Goal: Transaction & Acquisition: Purchase product/service

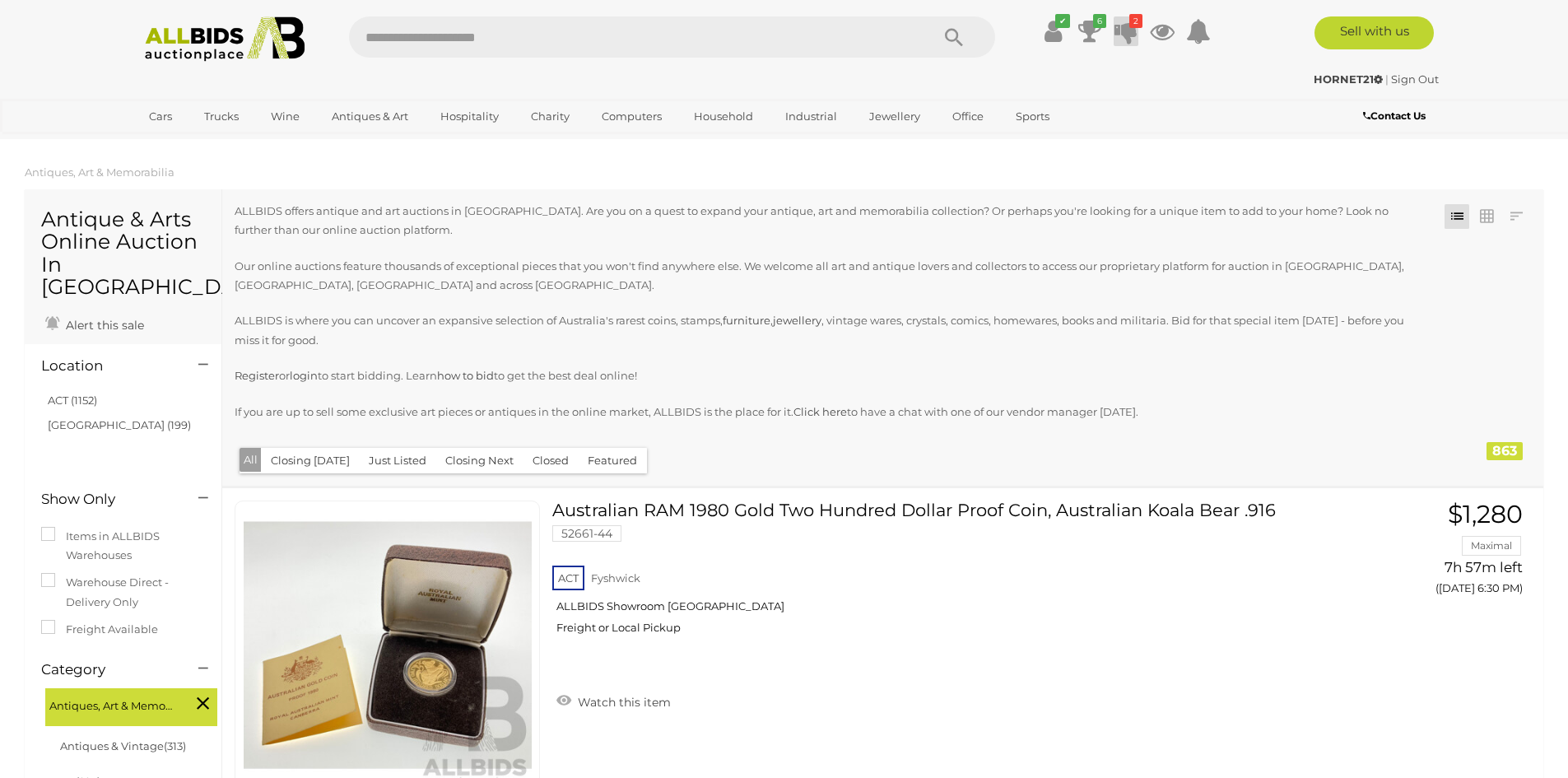
click at [1127, 28] on icon at bounding box center [1126, 32] width 23 height 30
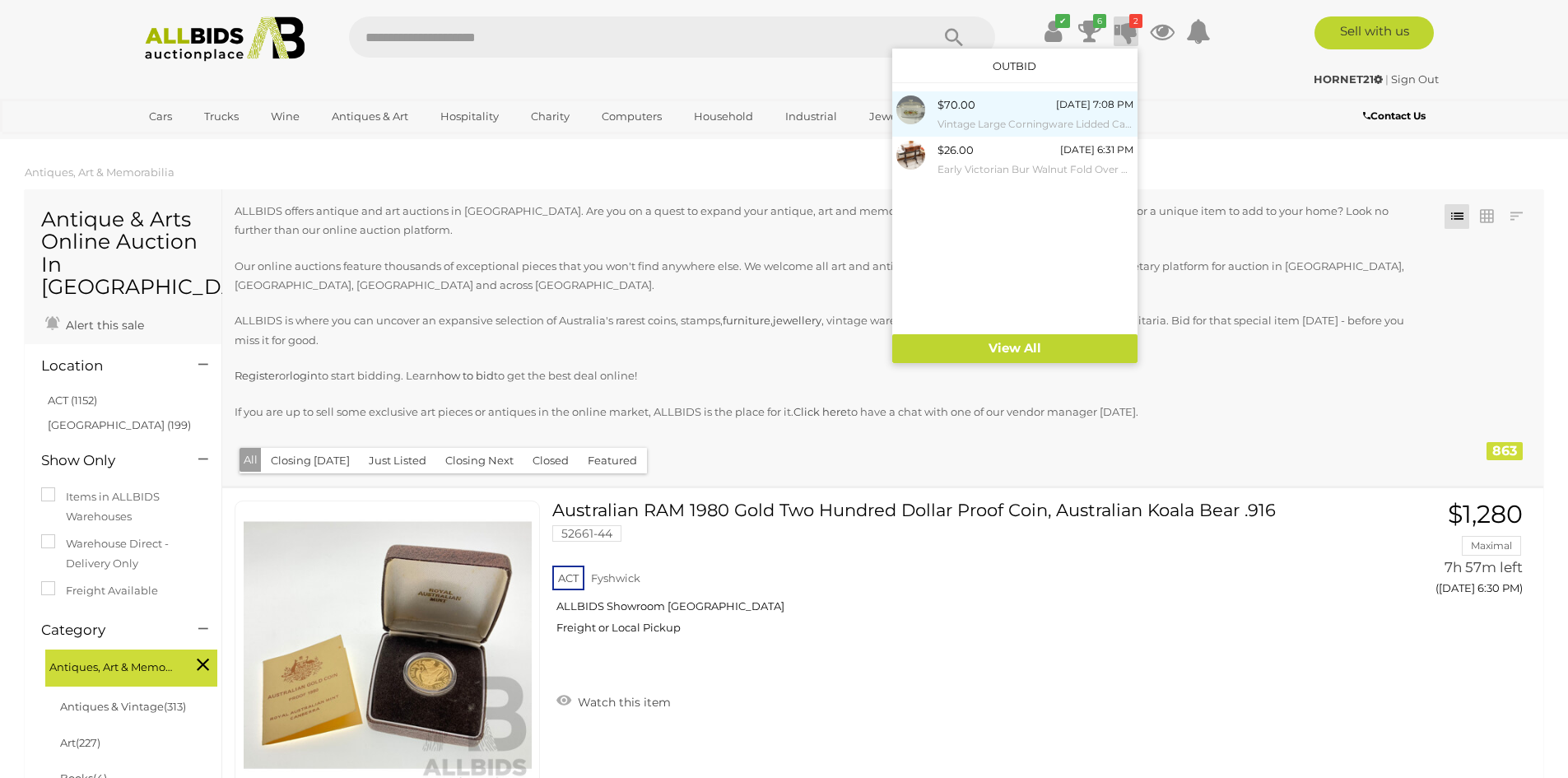
click at [1031, 120] on small "Vintage Large Corningware Lidded Casserole Dish" at bounding box center [1035, 124] width 196 height 18
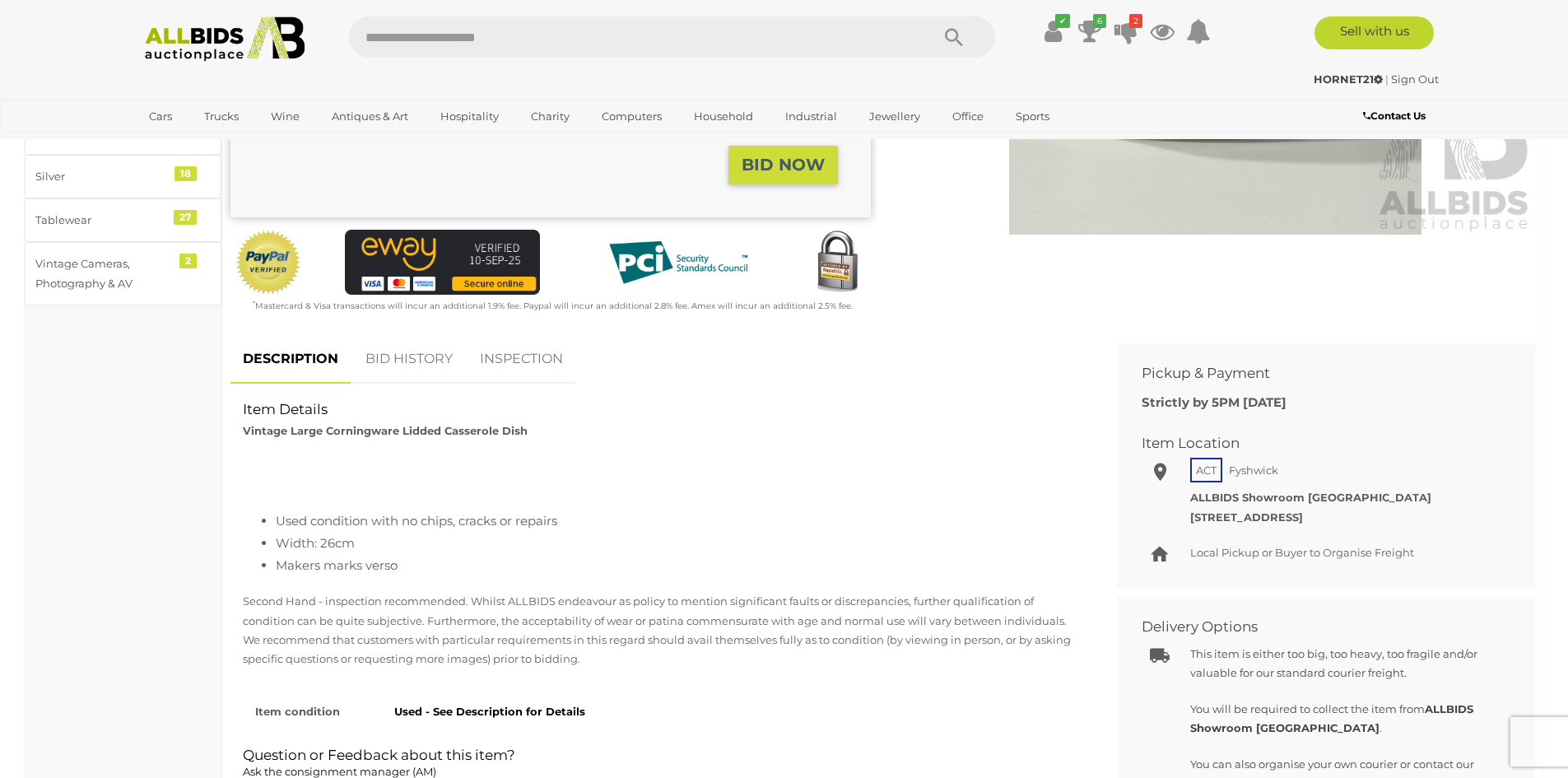
scroll to position [412, 0]
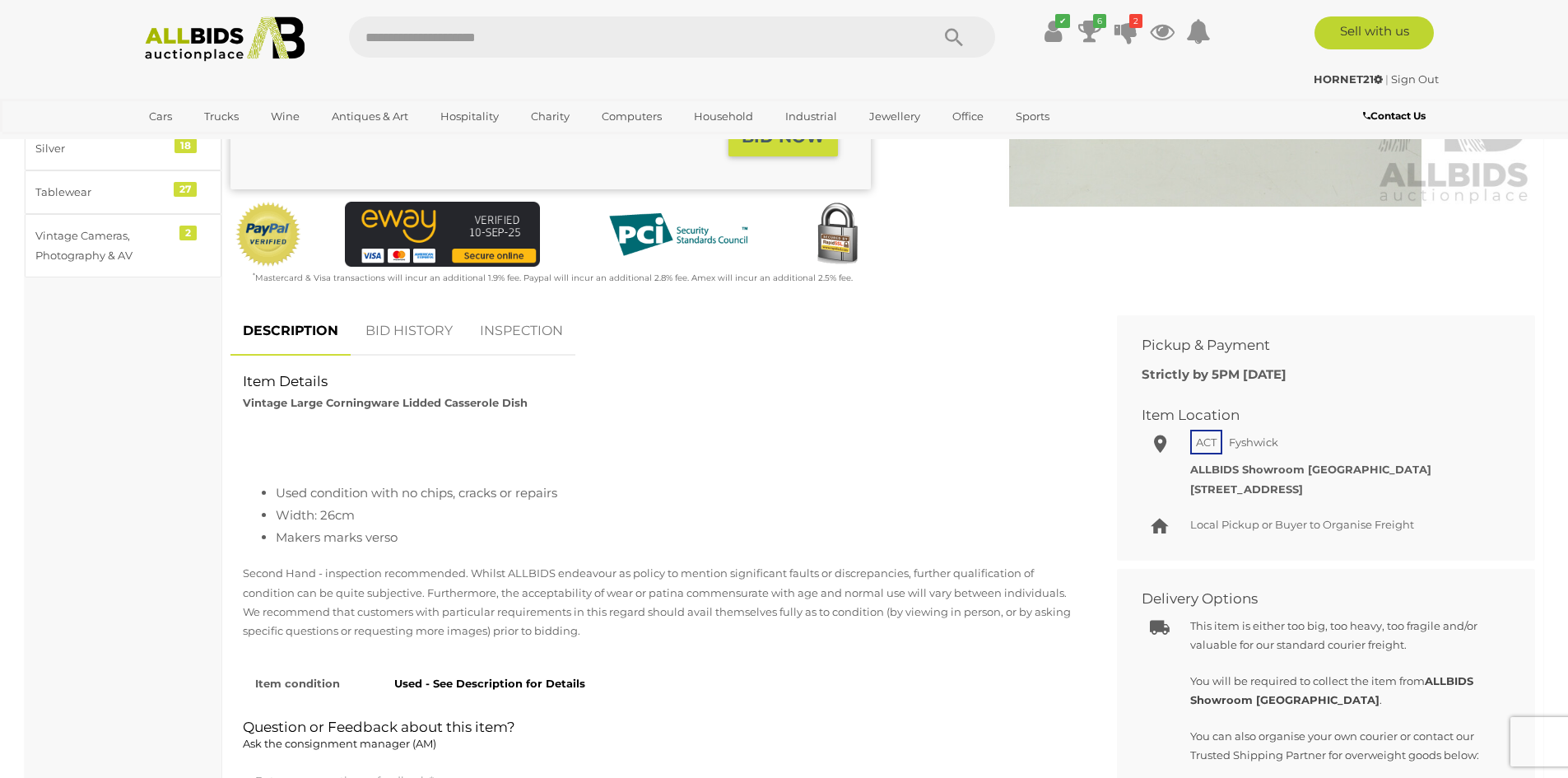
click at [386, 329] on link "BID HISTORY" at bounding box center [409, 331] width 112 height 48
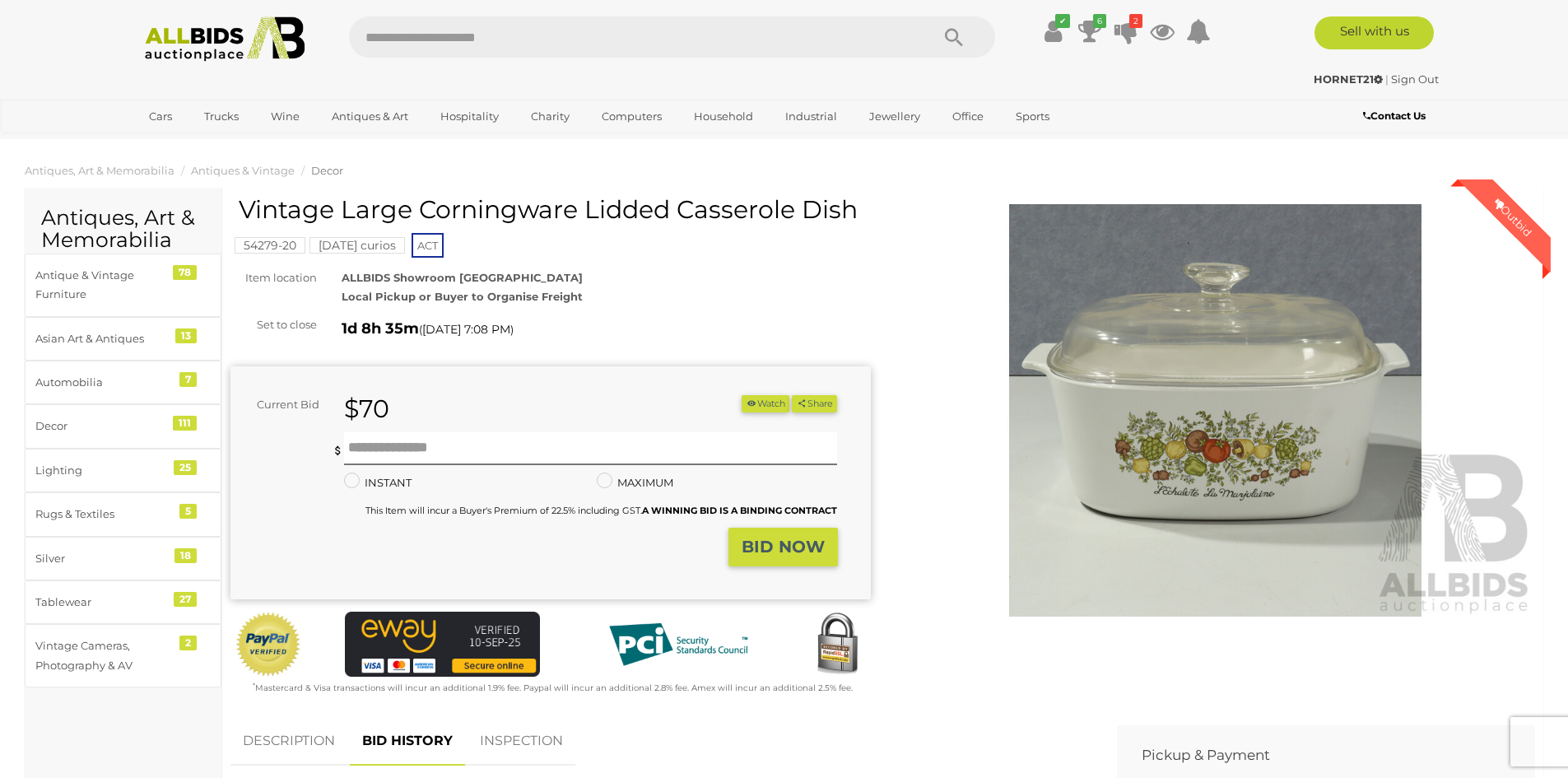
scroll to position [0, 0]
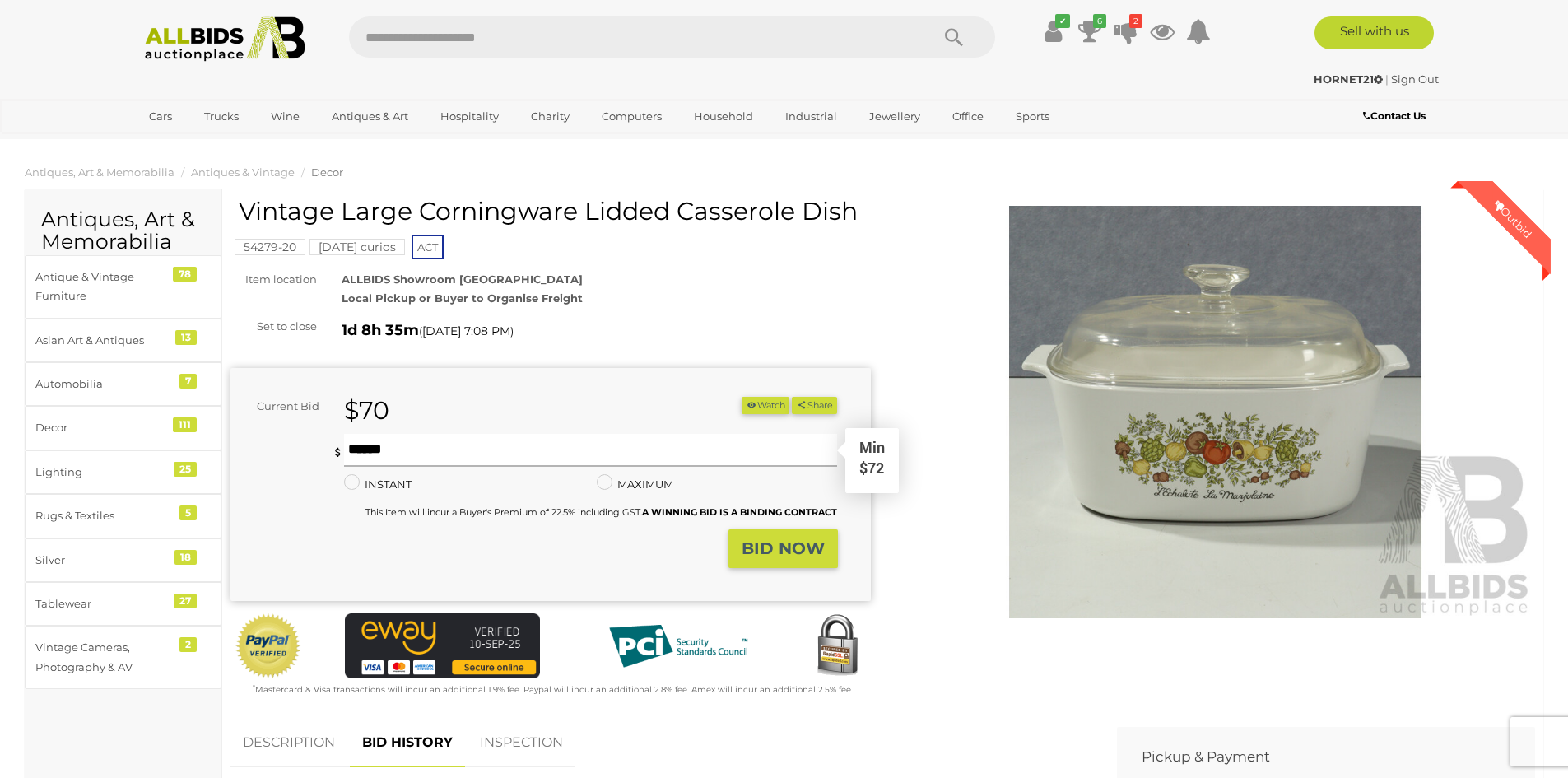
click at [391, 446] on input "text" at bounding box center [591, 450] width 494 height 33
type input "**"
click at [770, 551] on strong "BID NOW" at bounding box center [783, 548] width 83 height 20
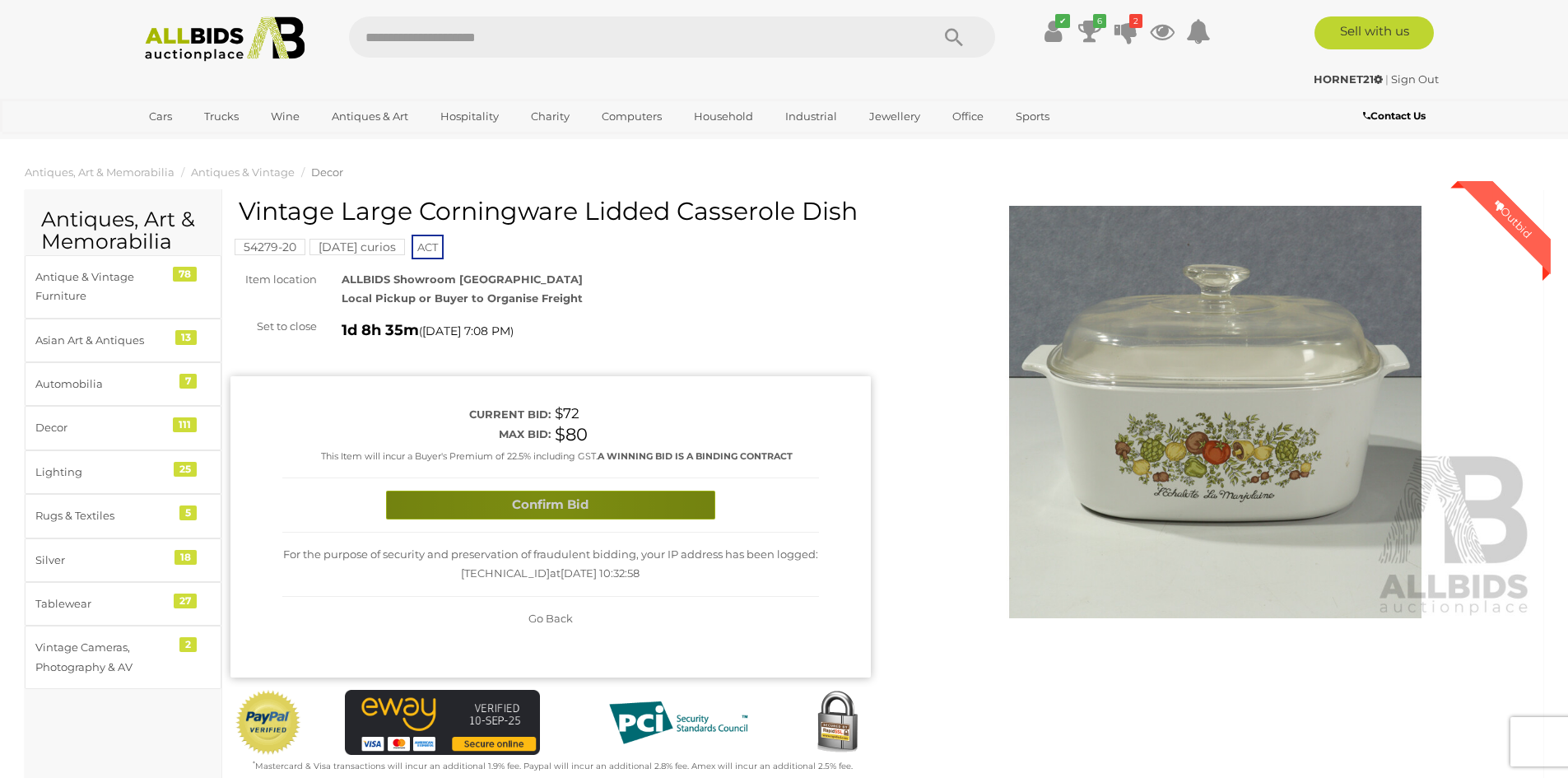
click at [551, 500] on button "Confirm Bid" at bounding box center [551, 505] width 329 height 29
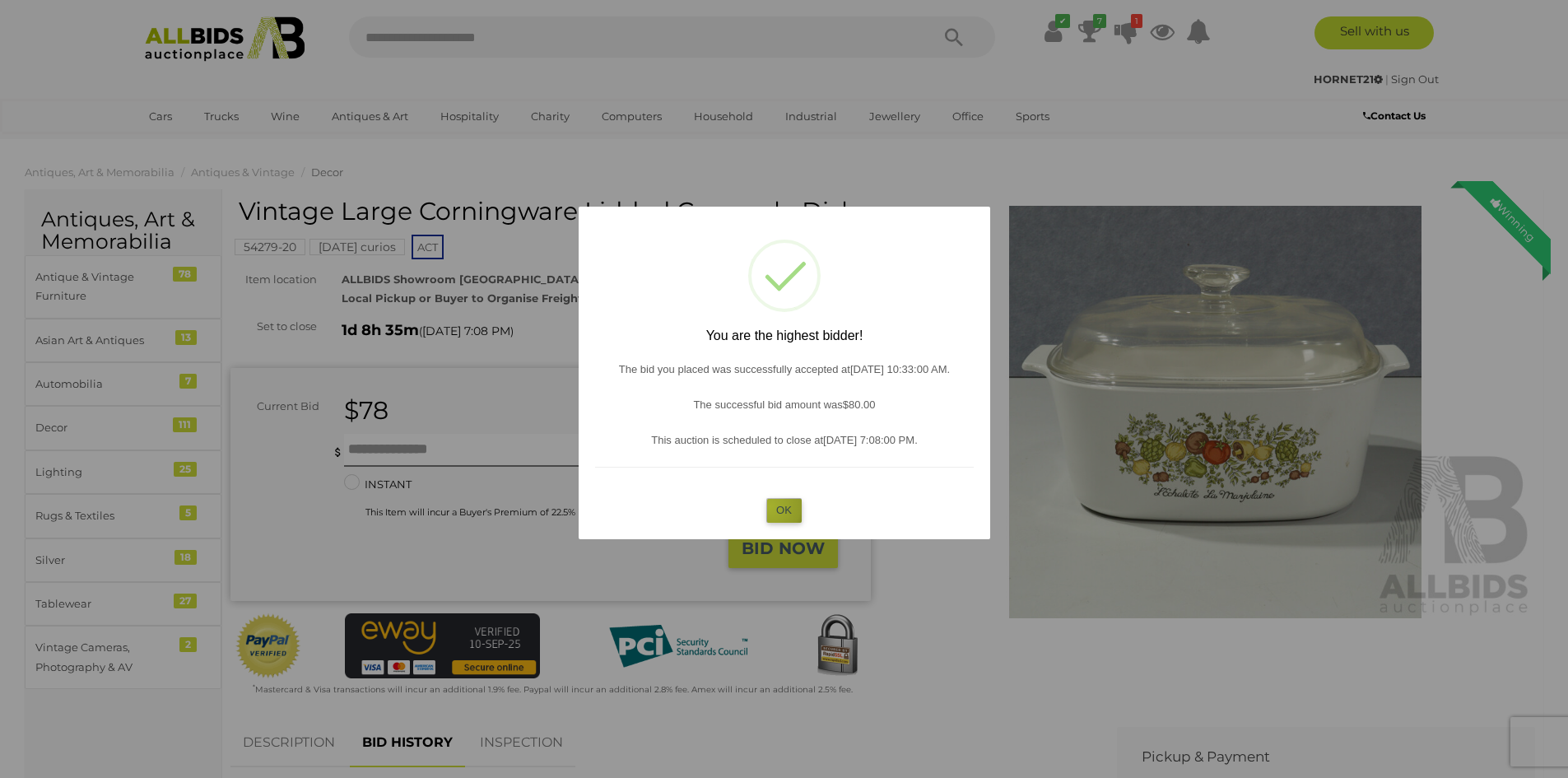
click at [771, 506] on button "OK" at bounding box center [784, 510] width 35 height 24
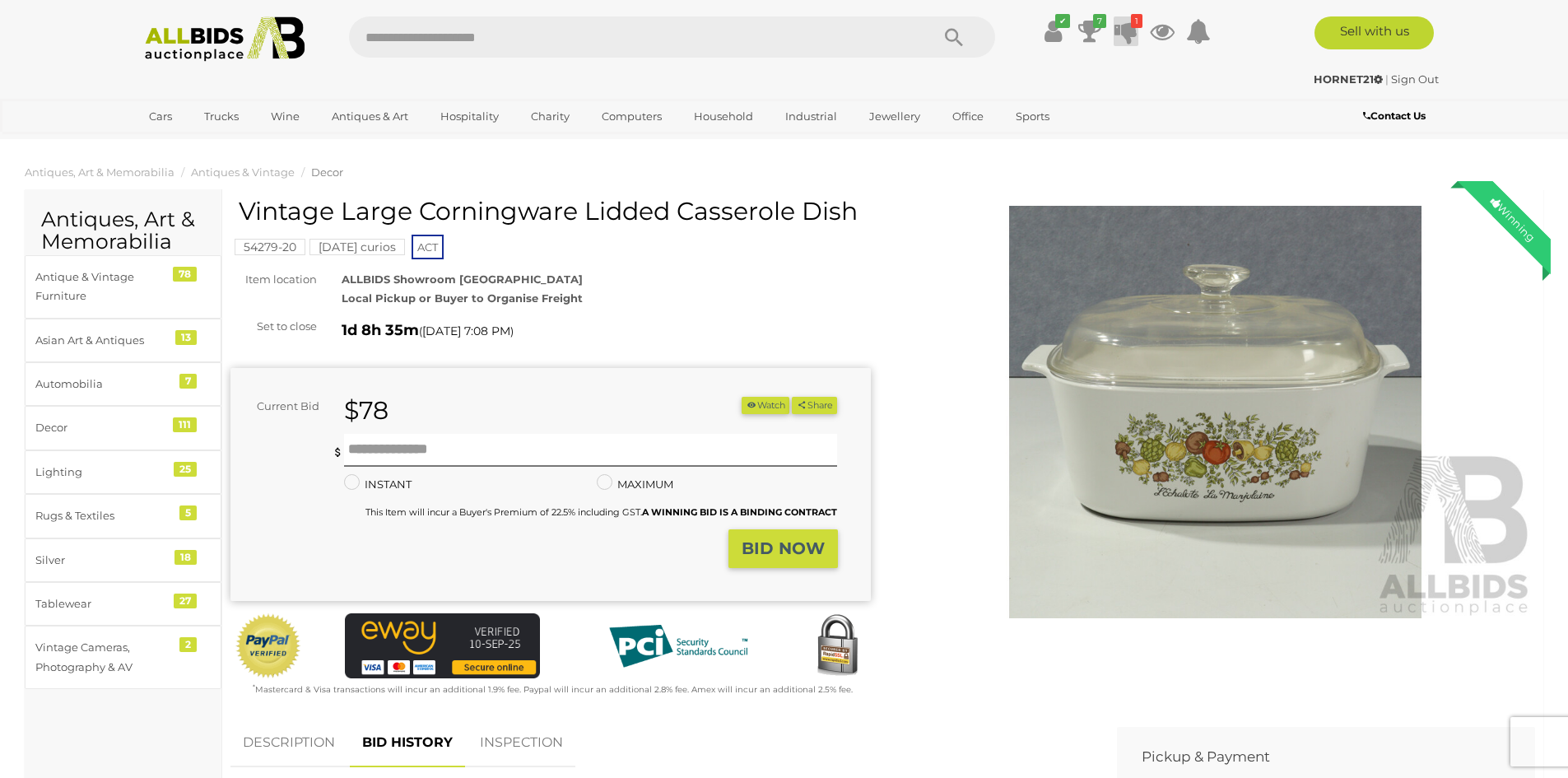
click at [1137, 19] on icon "1" at bounding box center [1136, 21] width 11 height 14
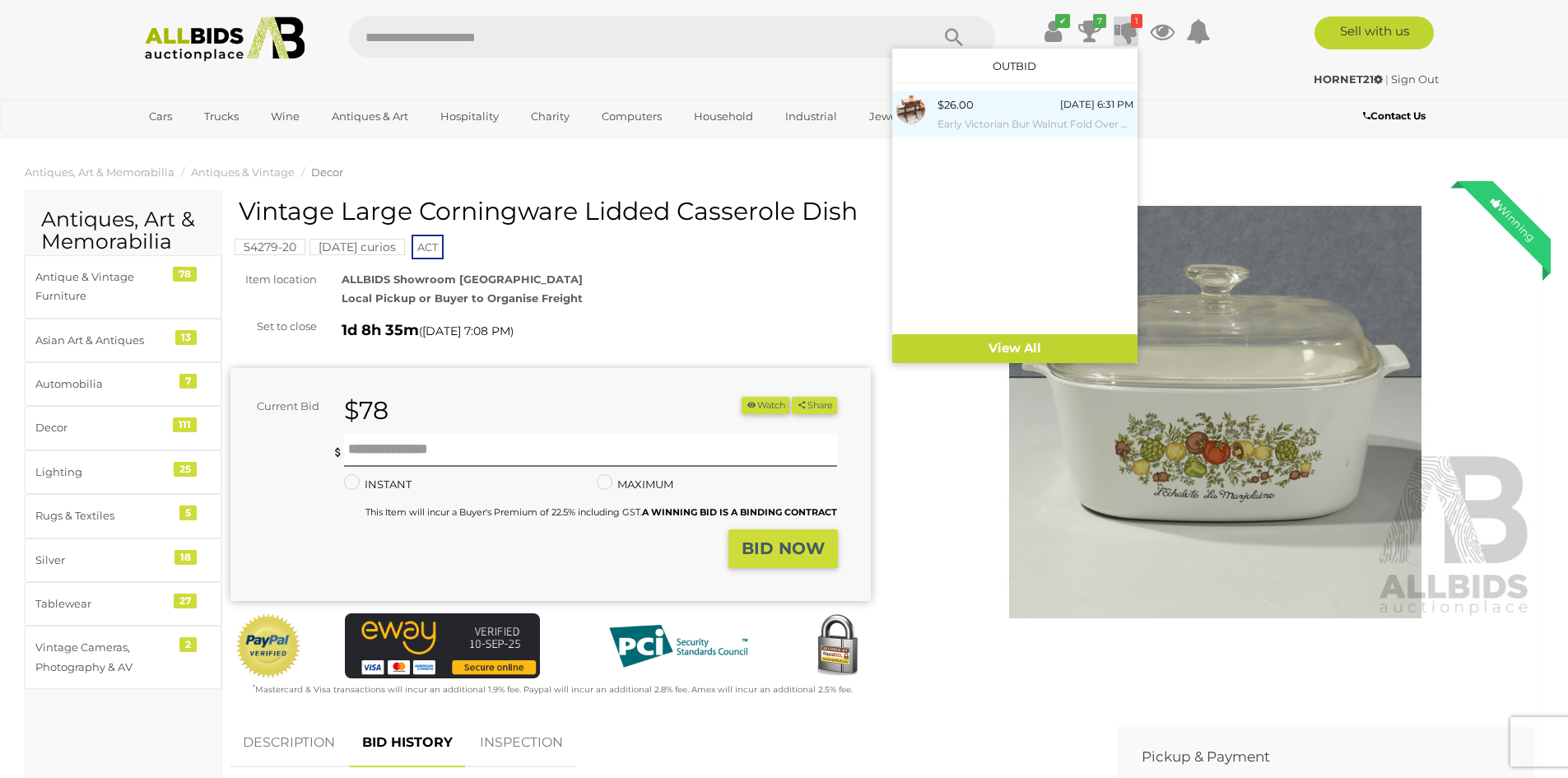
click at [992, 110] on div "$26.00 [DATE] 6:31 PM Early Victorian Bur Walnut Fold Over Games Table" at bounding box center [1035, 114] width 196 height 37
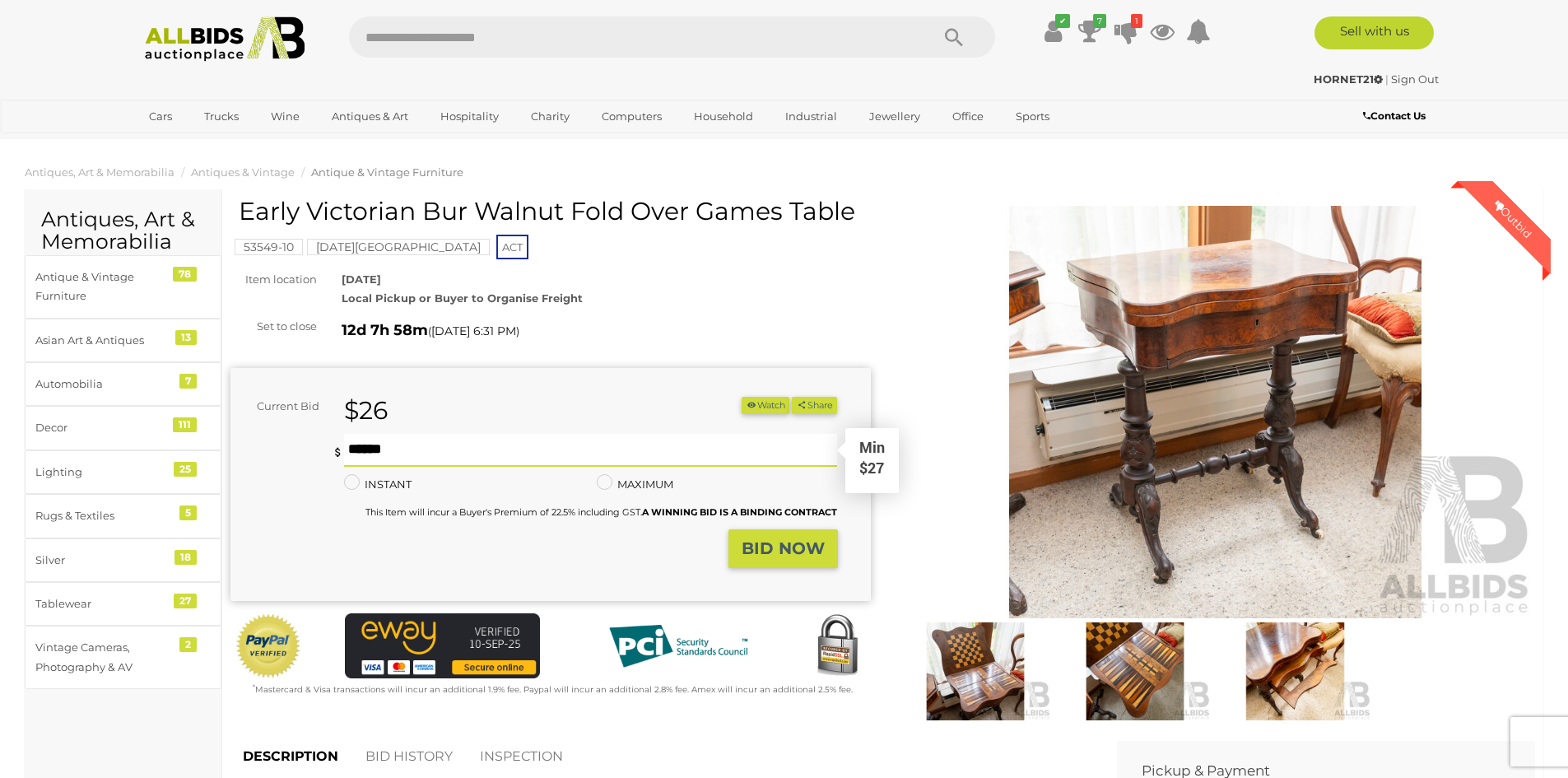
click at [416, 455] on input "text" at bounding box center [591, 450] width 494 height 33
type input "**"
click at [780, 554] on strong "BID NOW" at bounding box center [783, 548] width 83 height 20
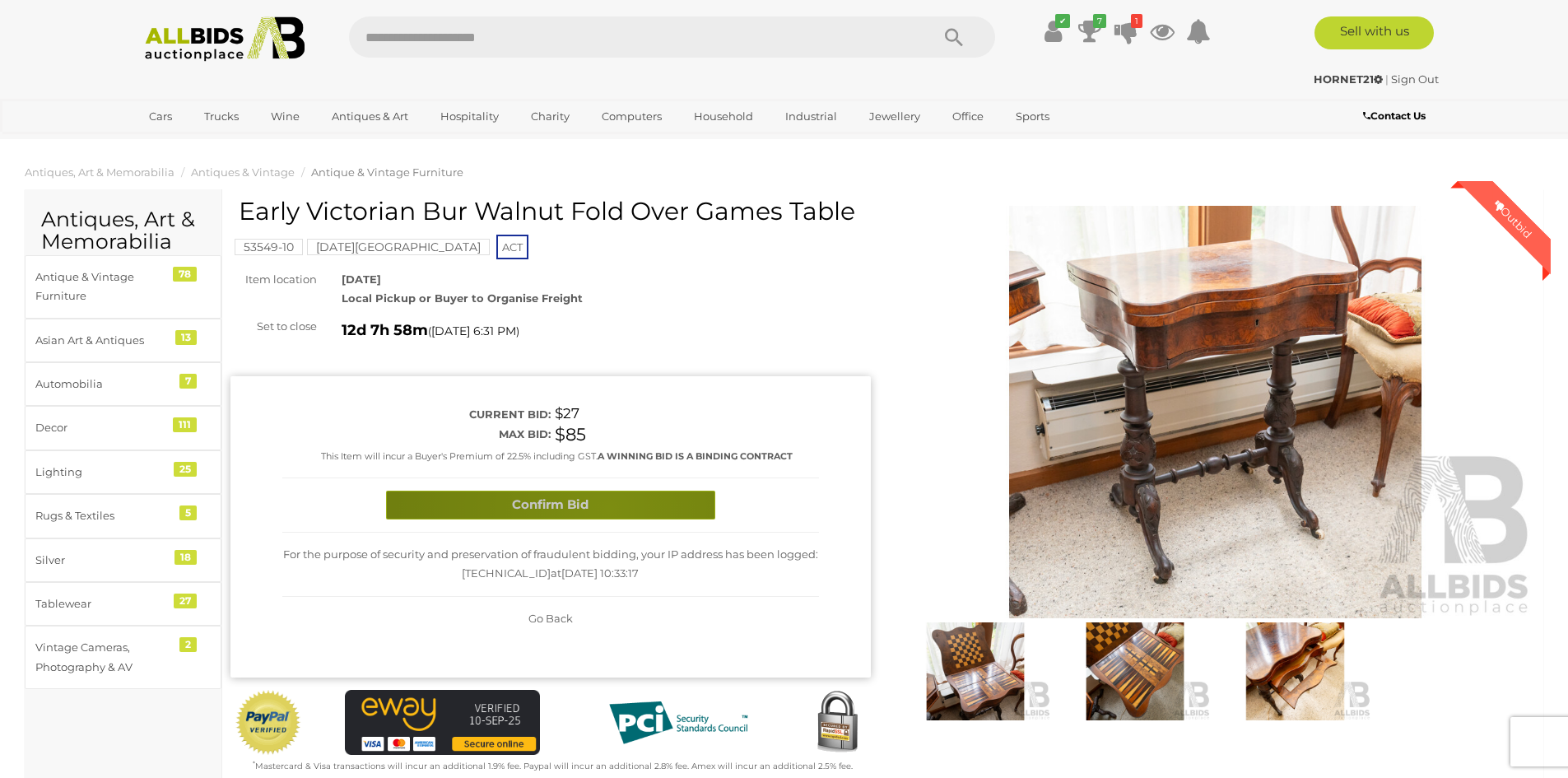
click at [608, 508] on button "Confirm Bid" at bounding box center [551, 505] width 329 height 29
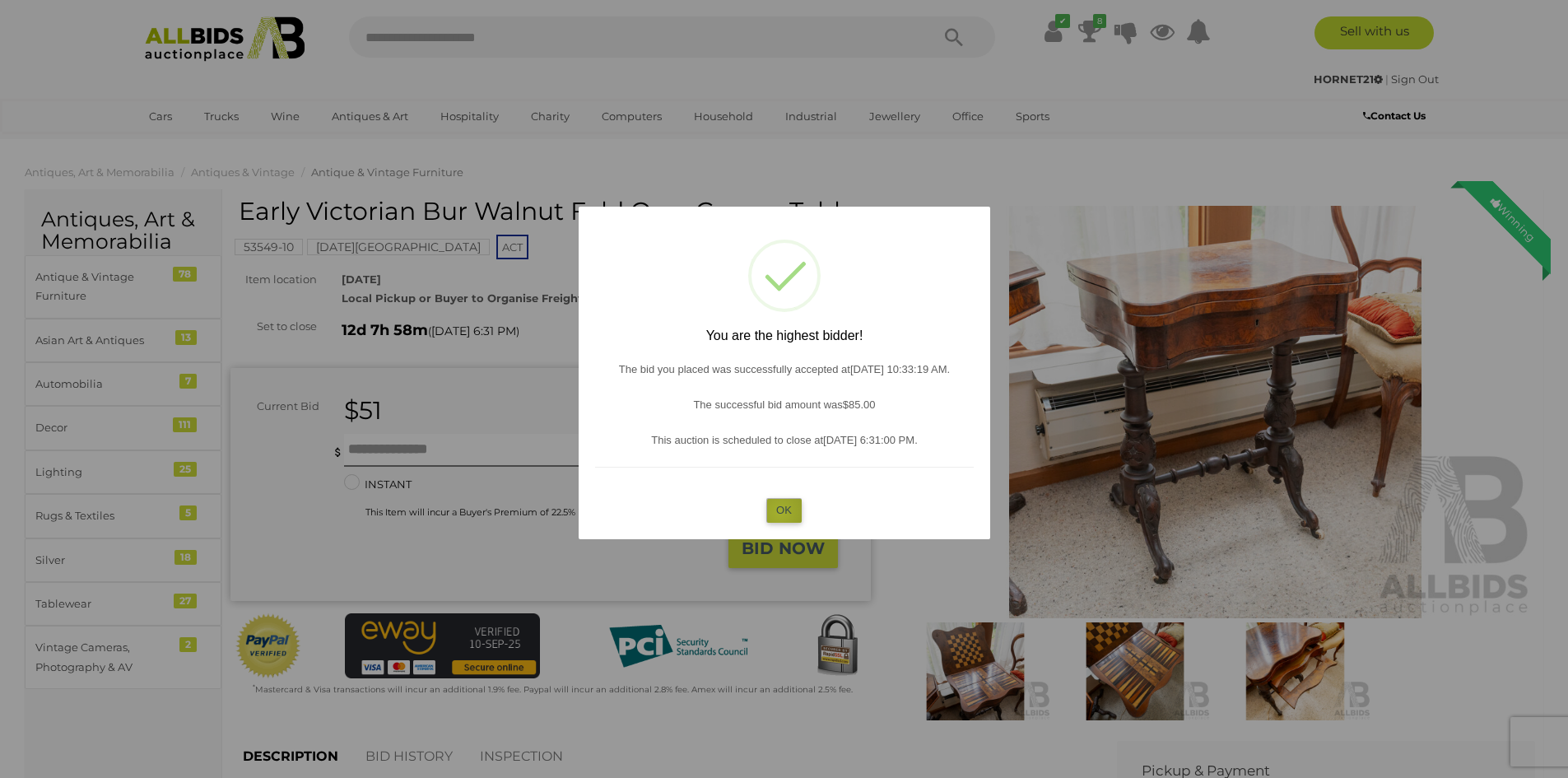
click at [780, 513] on button "OK" at bounding box center [784, 510] width 35 height 24
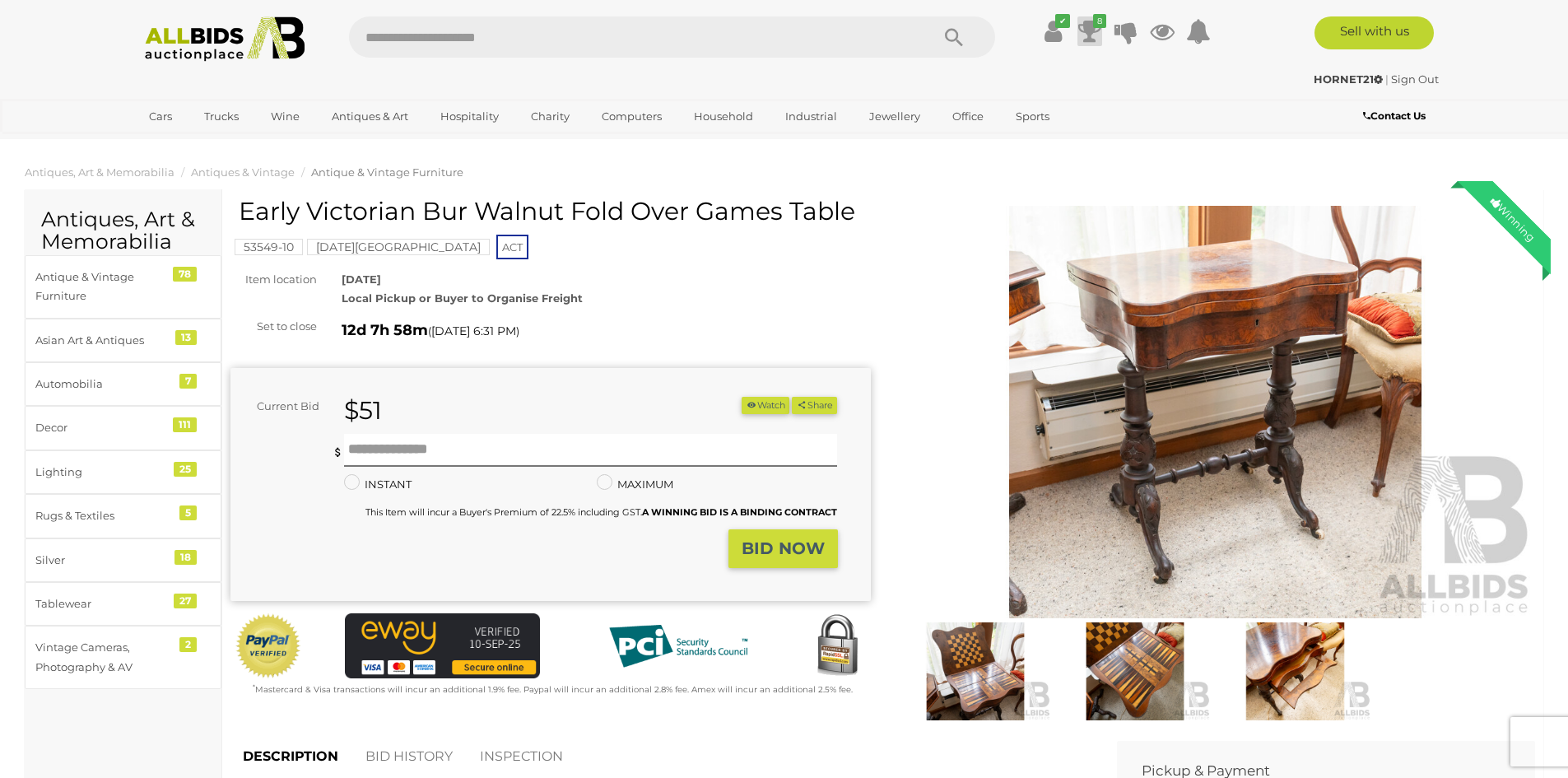
click at [1096, 24] on icon "8" at bounding box center [1099, 21] width 13 height 14
